Goal: Transaction & Acquisition: Purchase product/service

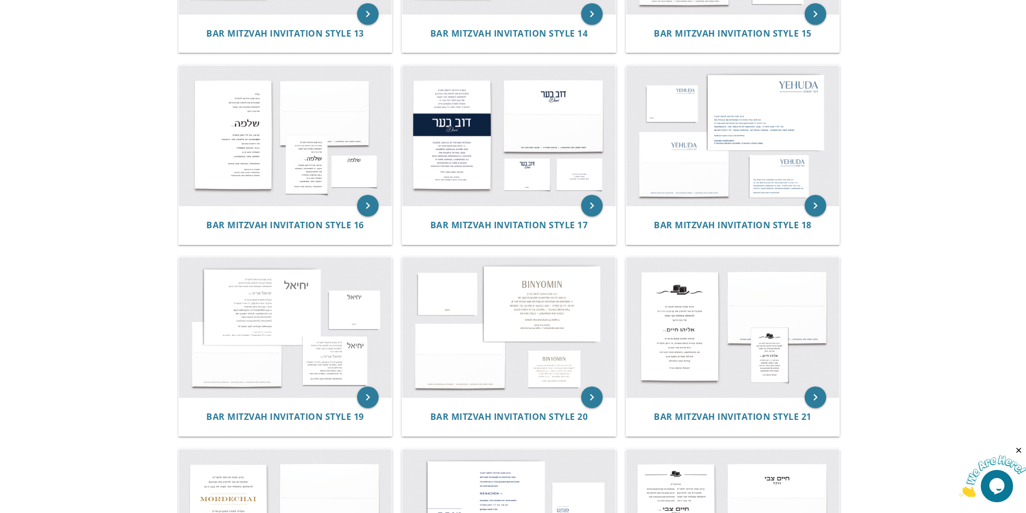
scroll to position [1149, 0]
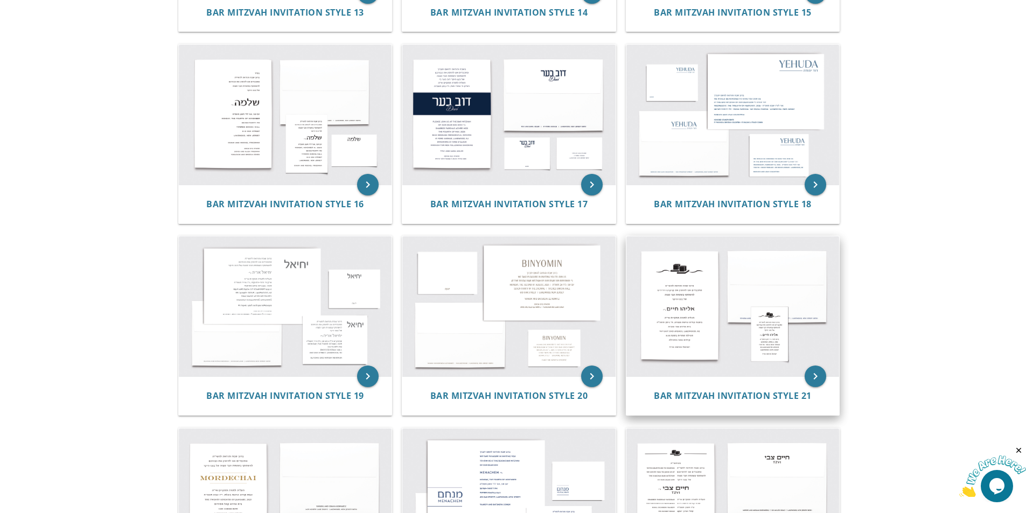
click at [701, 298] on img at bounding box center [732, 306] width 213 height 140
click at [814, 380] on icon "keyboard_arrow_right" at bounding box center [816, 377] width 22 height 22
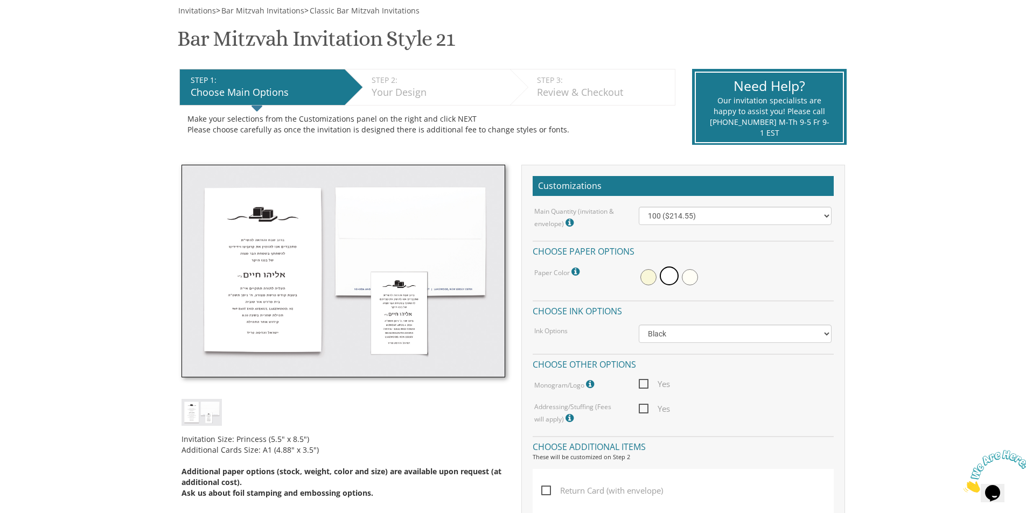
scroll to position [162, 0]
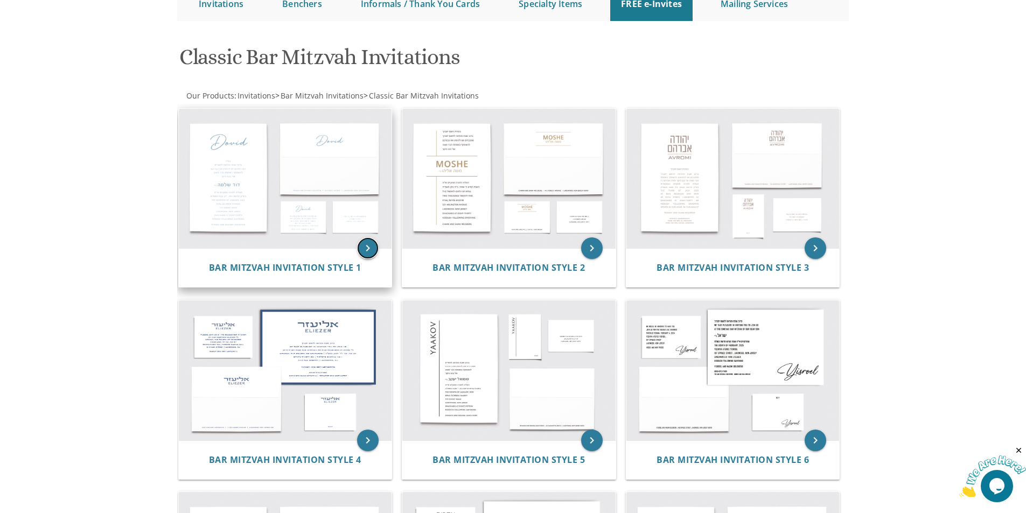
click at [368, 244] on icon "keyboard_arrow_right" at bounding box center [368, 248] width 22 height 22
